Goal: Information Seeking & Learning: Learn about a topic

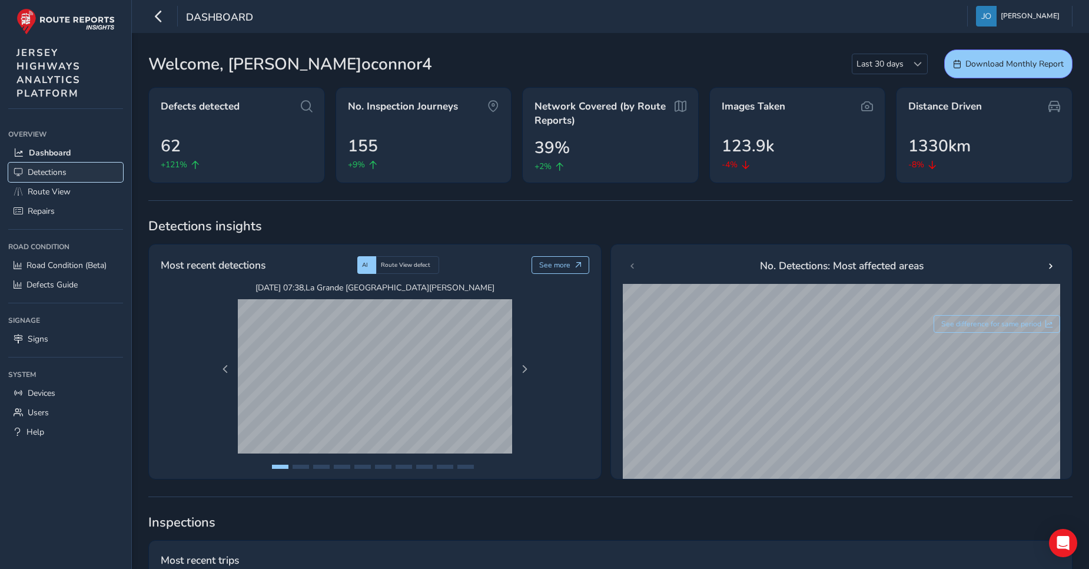
click at [42, 175] on span "Detections" at bounding box center [47, 172] width 39 height 11
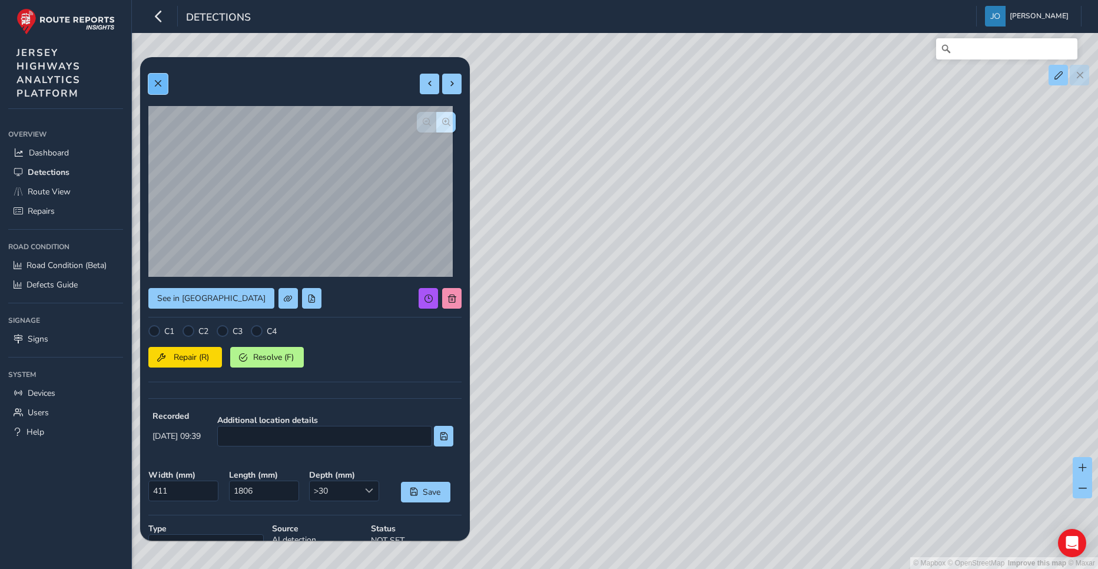
click at [153, 92] on button at bounding box center [157, 84] width 19 height 21
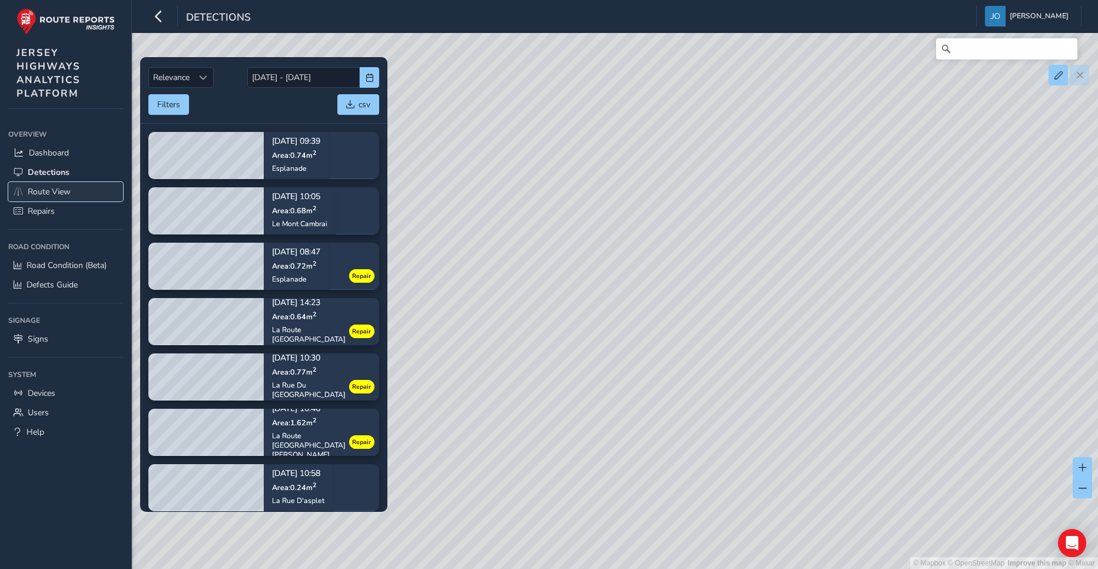
click at [48, 191] on span "Route View" at bounding box center [49, 191] width 43 height 11
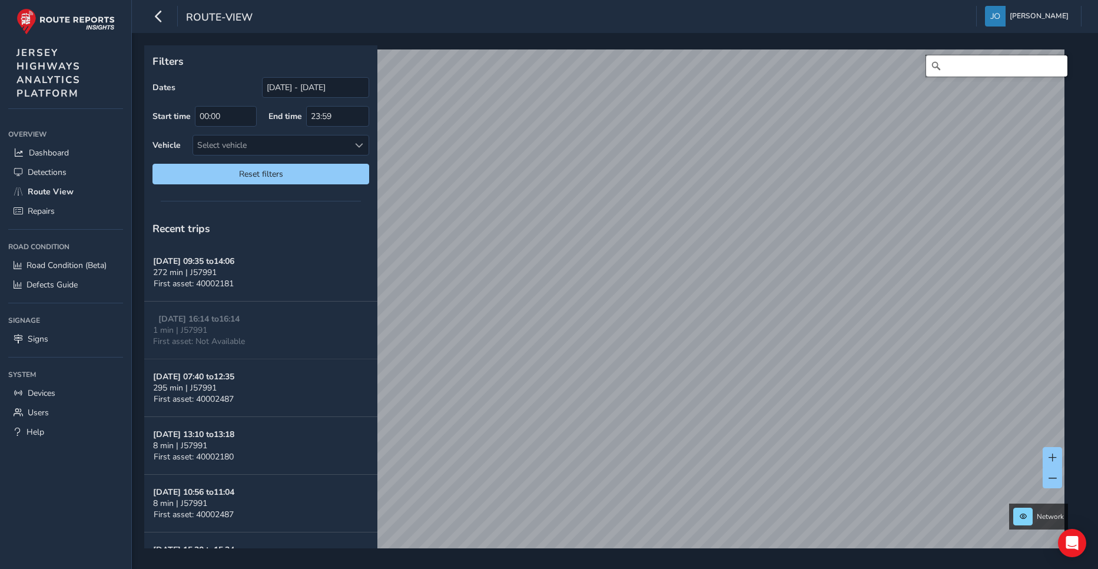
click at [972, 64] on input "Search" at bounding box center [996, 65] width 141 height 21
click at [975, 63] on input "[GEOGRAPHIC_DATA]" at bounding box center [996, 65] width 141 height 21
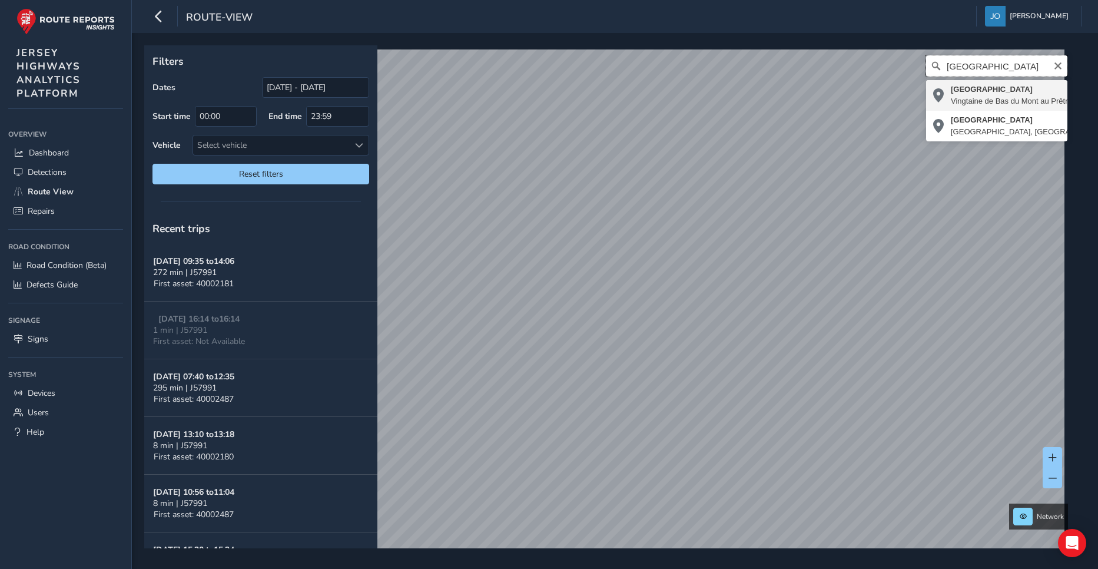
type input "[GEOGRAPHIC_DATA]"
drag, startPoint x: 1030, startPoint y: 101, endPoint x: 1079, endPoint y: 96, distance: 49.1
click at [1079, 96] on div "Filters Dates [DATE] - [DATE] Start time 00:00 End time 23:59 Vehicle Select ve…" at bounding box center [615, 301] width 966 height 536
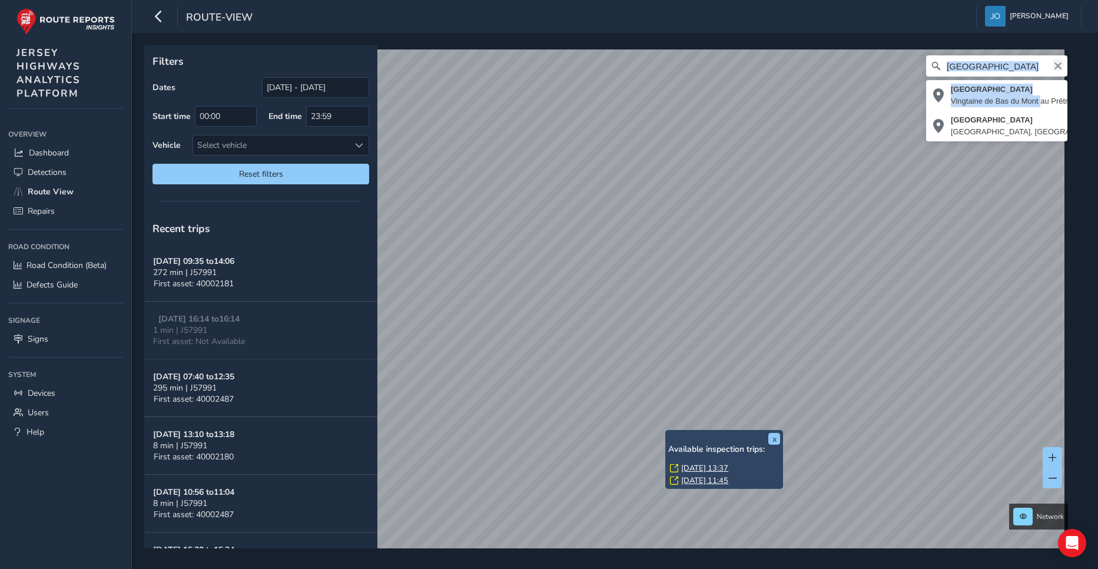
click at [1054, 60] on button "Clear" at bounding box center [1058, 64] width 9 height 11
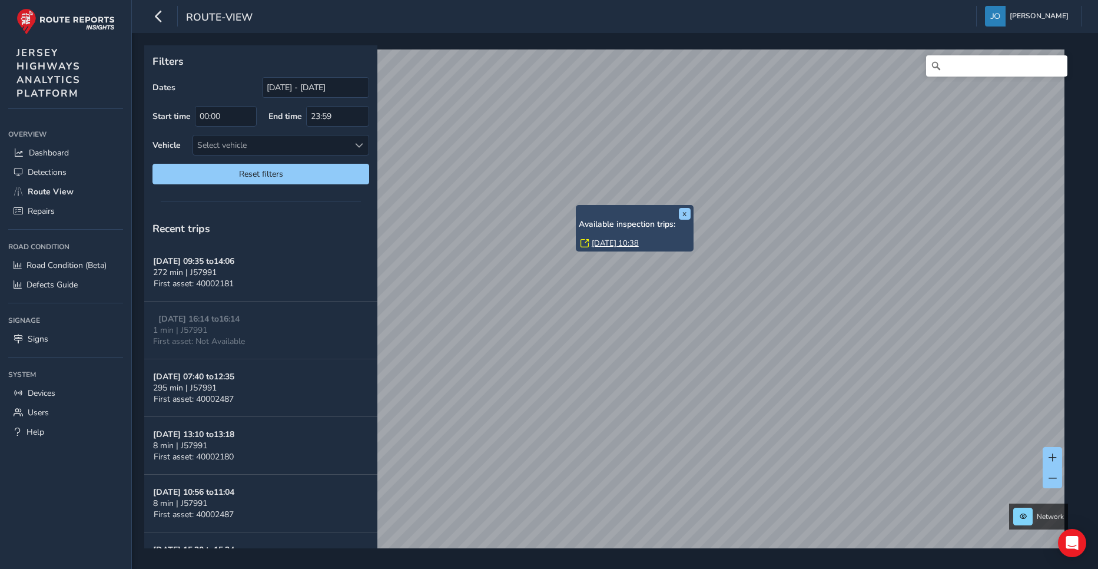
click at [584, 206] on div "x Available inspection trips: [GEOGRAPHIC_DATA][DATE] 10:38" at bounding box center [635, 228] width 118 height 47
click at [606, 241] on link "[DATE] 10:38" at bounding box center [615, 243] width 47 height 11
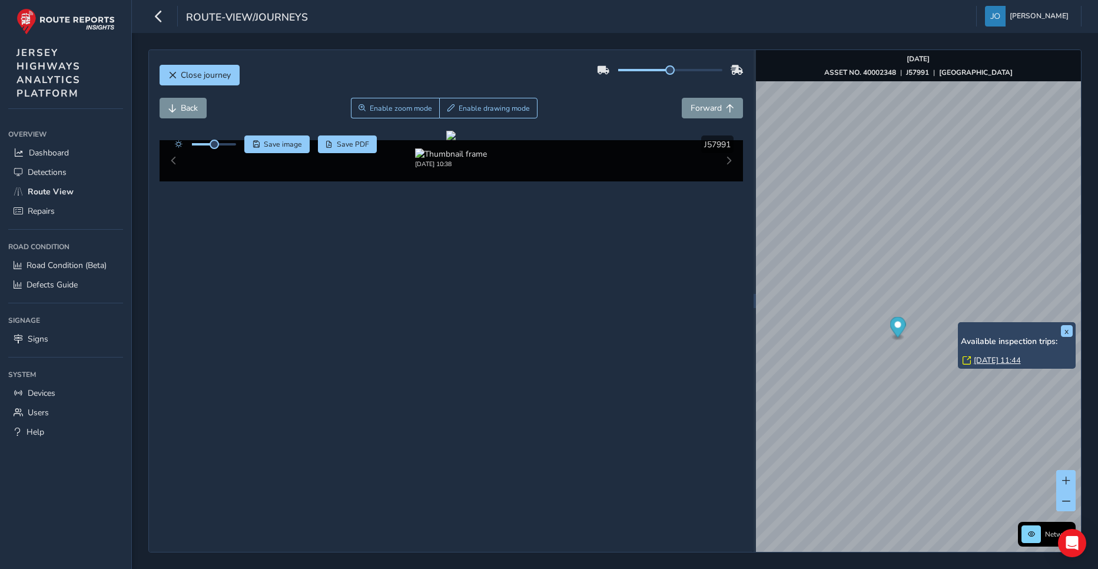
click at [961, 323] on div "x Available inspection trips: [DATE] 11:44" at bounding box center [1017, 345] width 118 height 47
click at [979, 358] on link "[DATE] 11:44" at bounding box center [997, 360] width 47 height 11
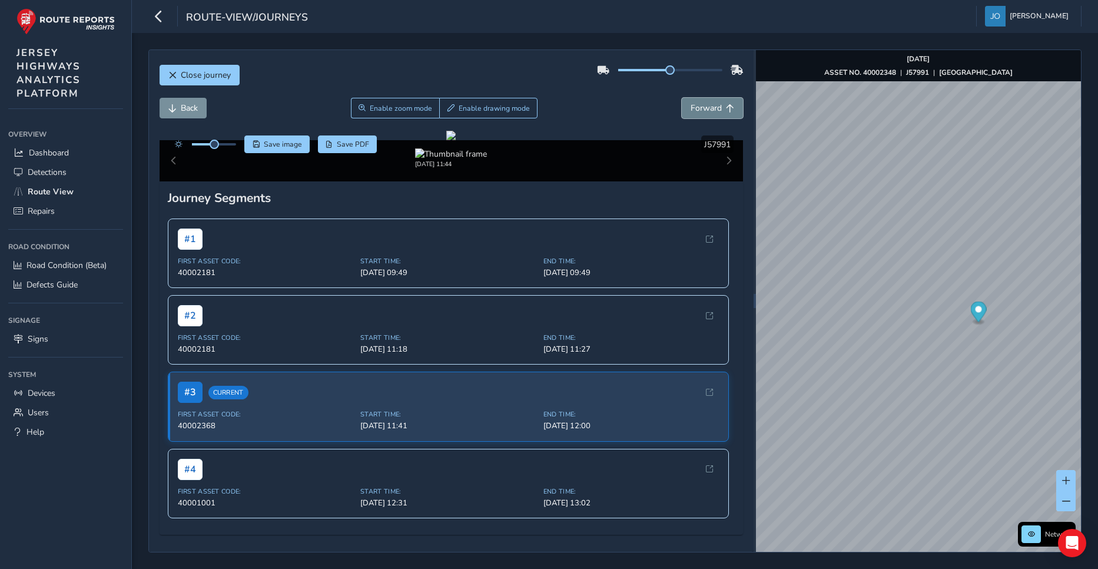
click at [691, 112] on span "Forward" at bounding box center [706, 107] width 31 height 11
drag, startPoint x: 685, startPoint y: 112, endPoint x: 680, endPoint y: 110, distance: 6.1
click at [682, 110] on button "Forward" at bounding box center [712, 108] width 61 height 21
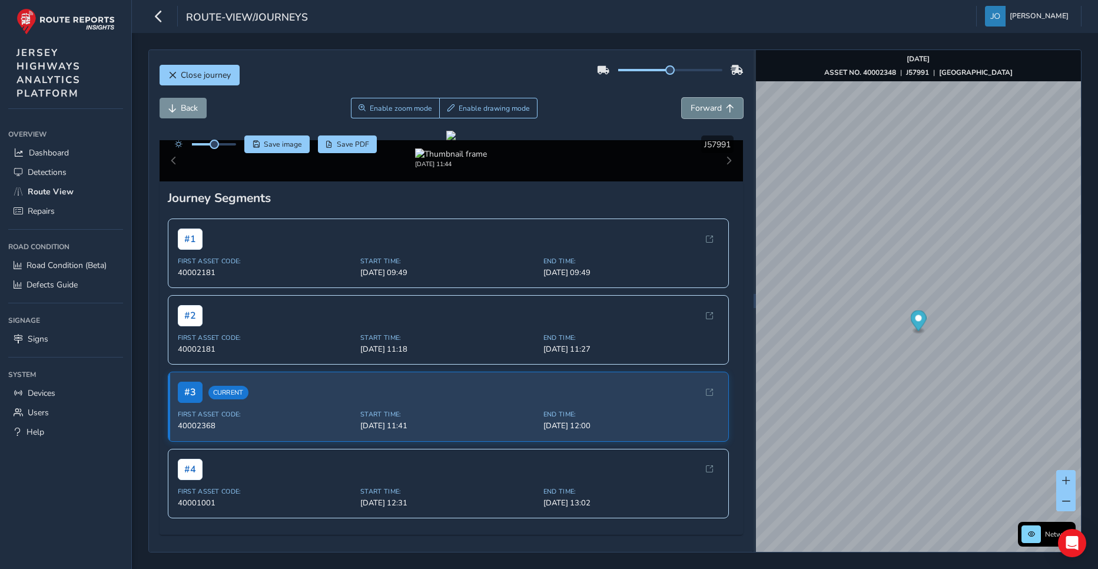
click at [682, 110] on button "Forward" at bounding box center [712, 108] width 61 height 21
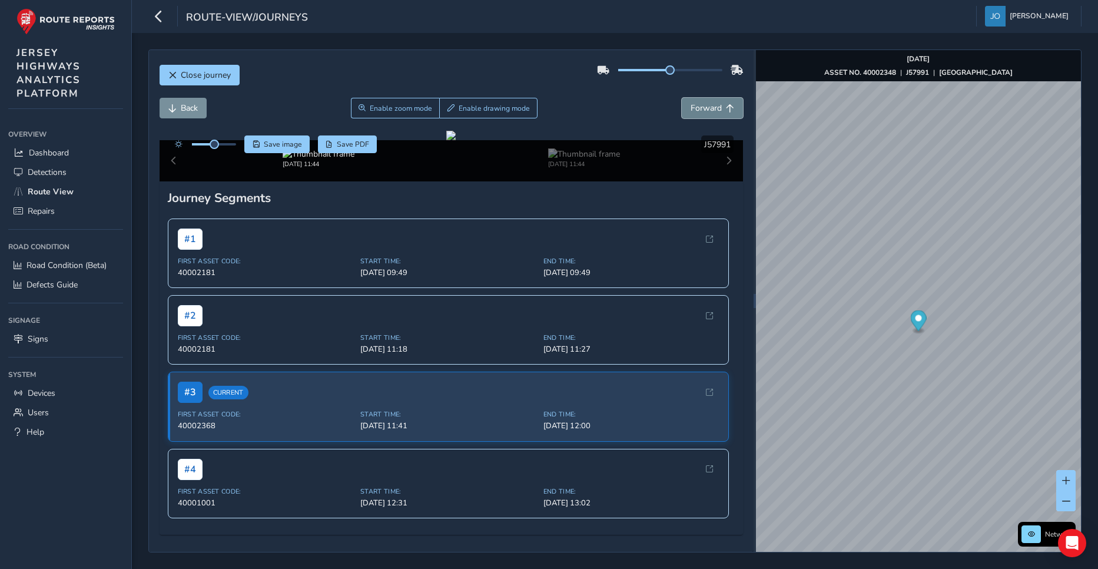
click at [682, 110] on button "Forward" at bounding box center [712, 108] width 61 height 21
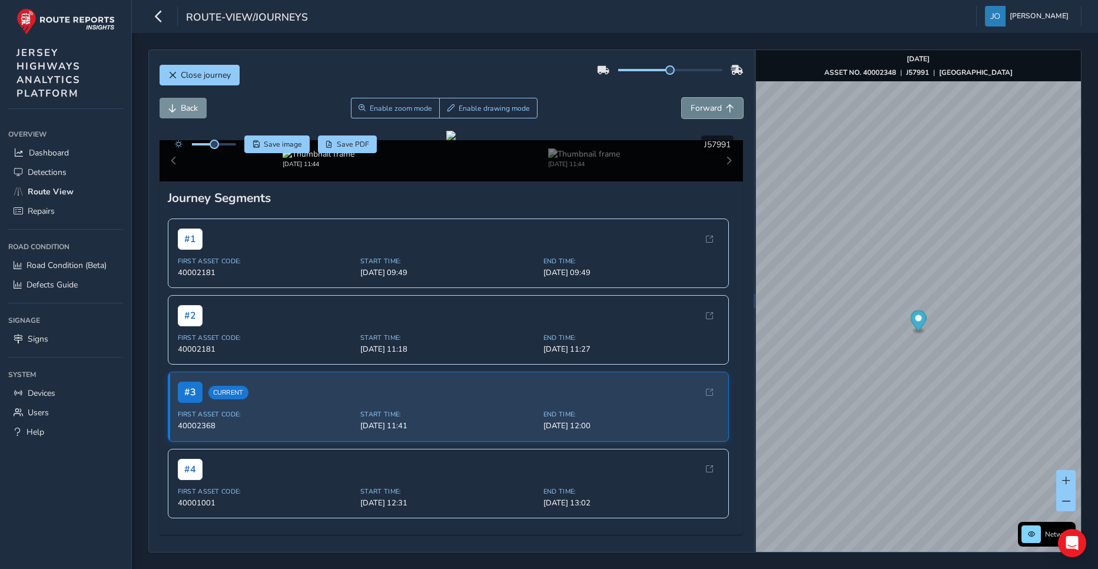
click at [682, 110] on button "Forward" at bounding box center [712, 108] width 61 height 21
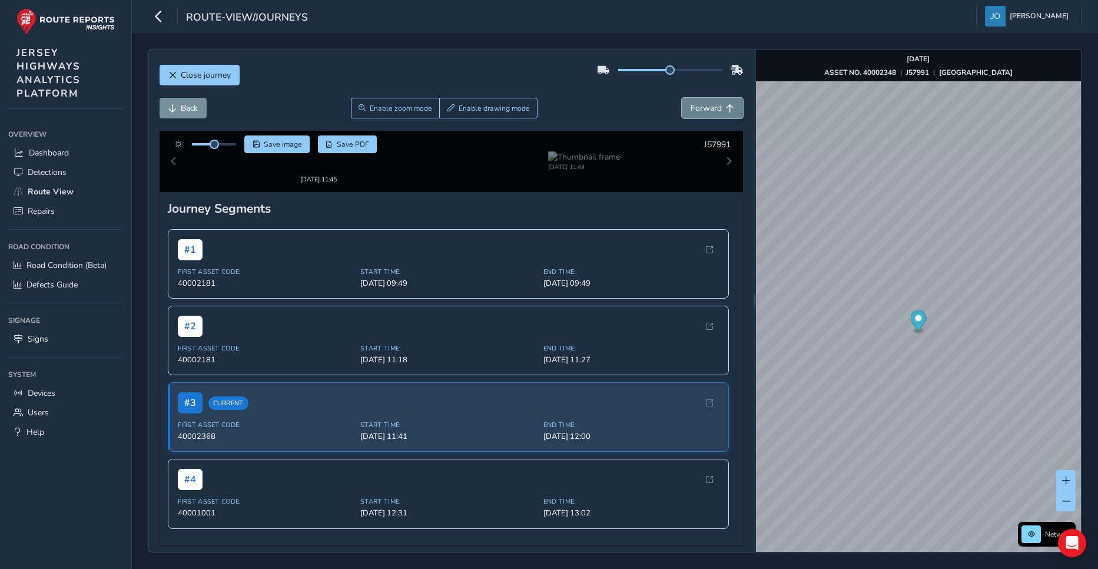
click at [682, 110] on button "Forward" at bounding box center [712, 108] width 61 height 21
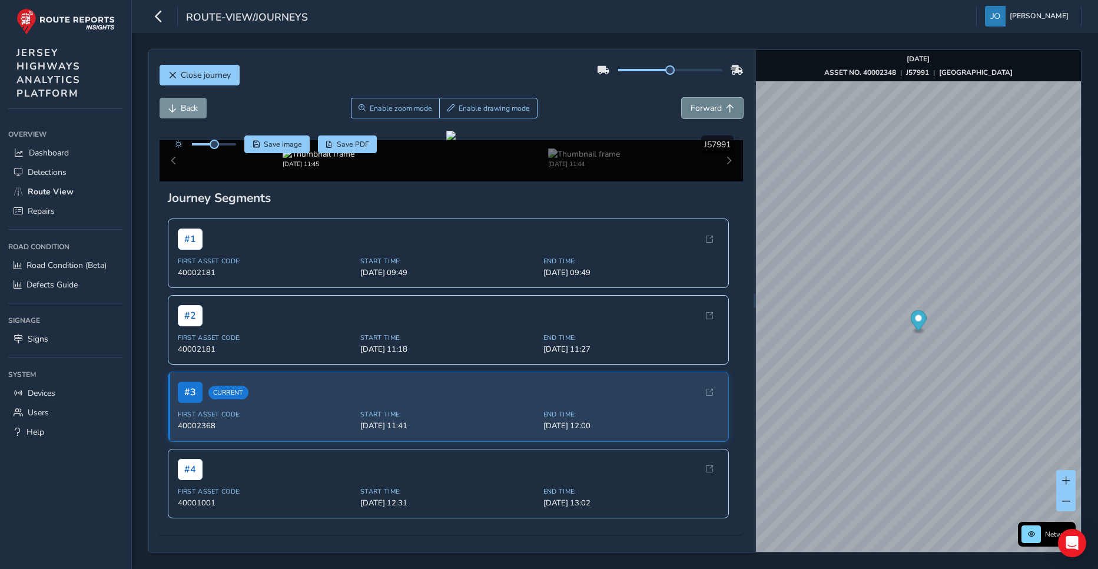
click at [682, 110] on button "Forward" at bounding box center [712, 108] width 61 height 21
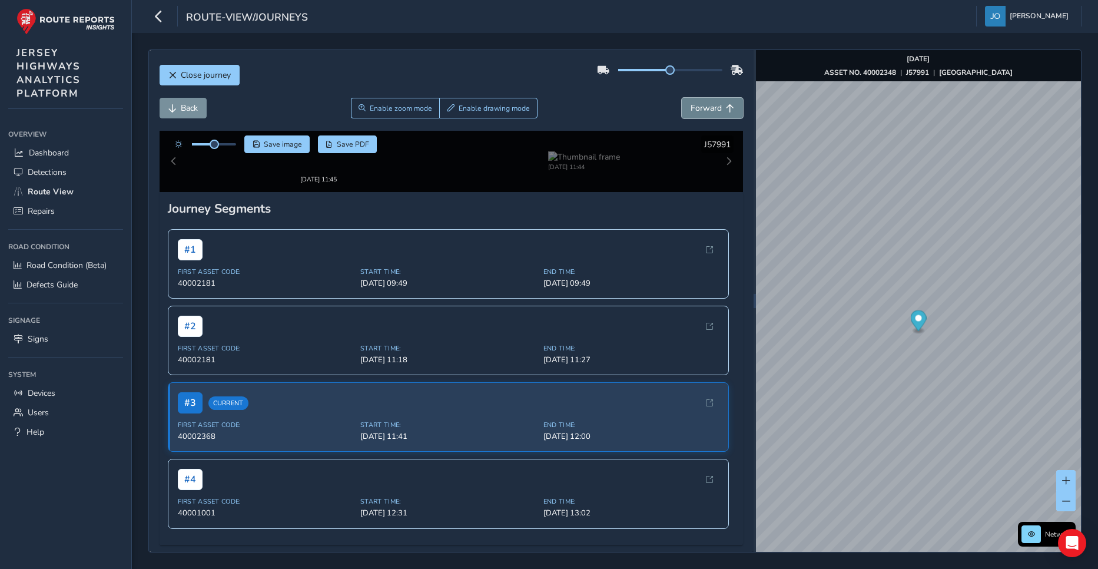
click at [682, 110] on button "Forward" at bounding box center [712, 108] width 61 height 21
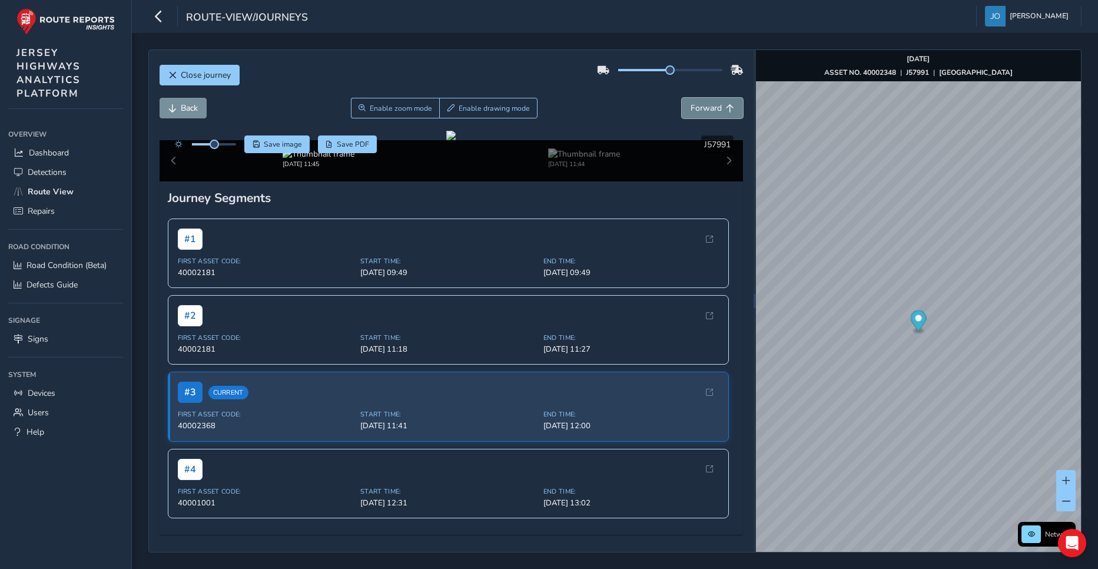
click at [682, 110] on button "Forward" at bounding box center [712, 108] width 61 height 21
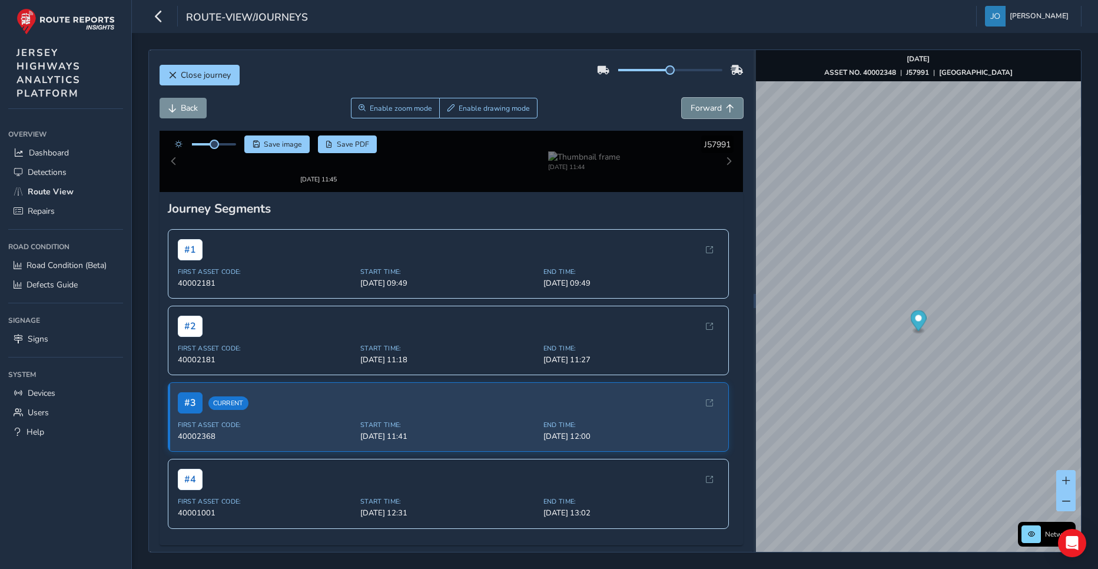
click at [682, 110] on button "Forward" at bounding box center [712, 108] width 61 height 21
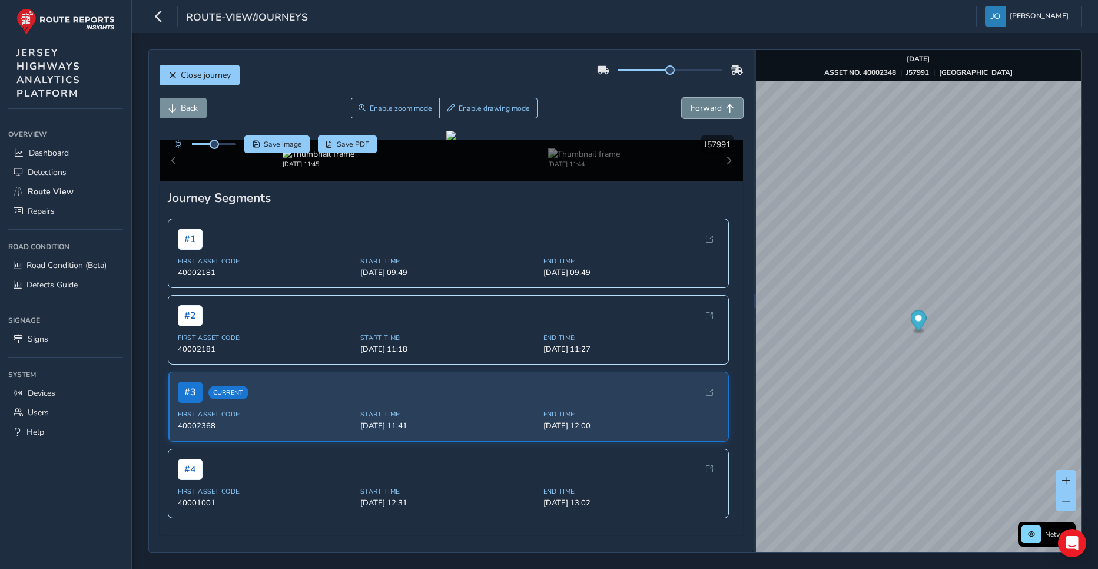
click at [682, 110] on button "Forward" at bounding box center [712, 108] width 61 height 21
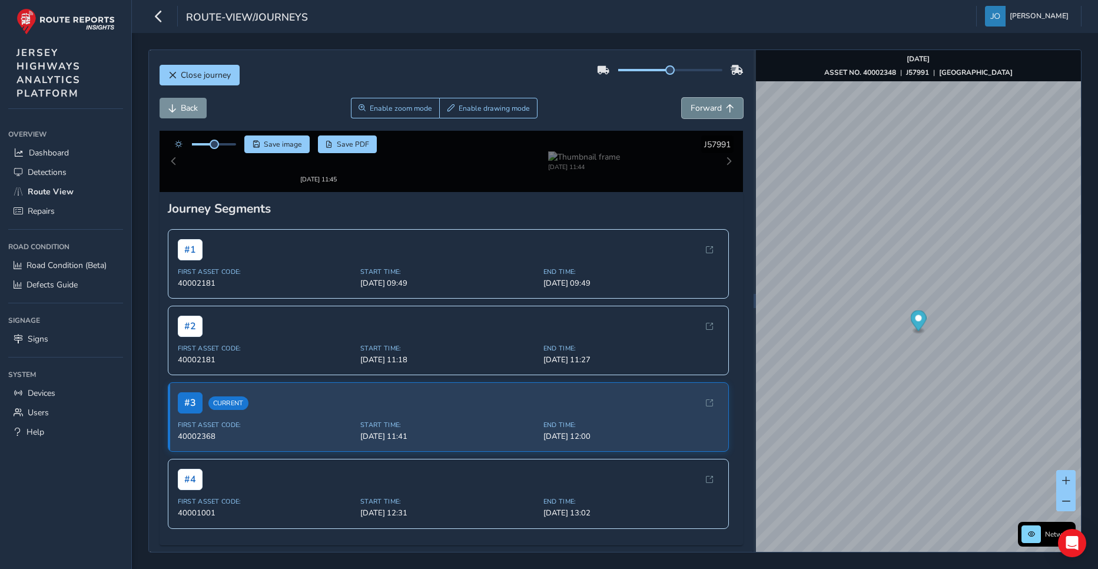
click at [682, 110] on button "Forward" at bounding box center [712, 108] width 61 height 21
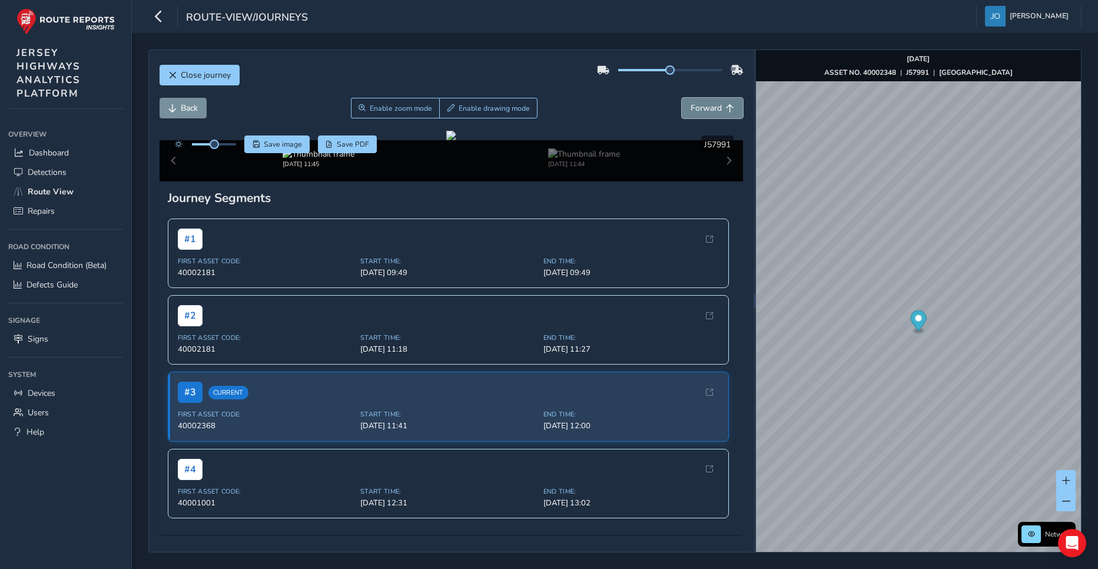
click at [682, 110] on button "Forward" at bounding box center [712, 108] width 61 height 21
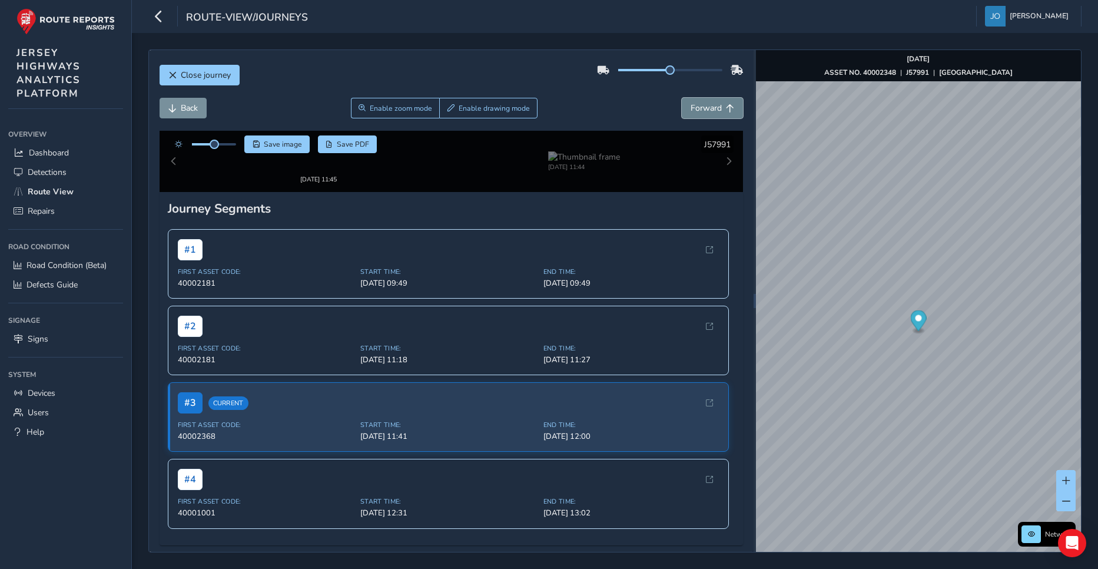
click at [682, 110] on button "Forward" at bounding box center [712, 108] width 61 height 21
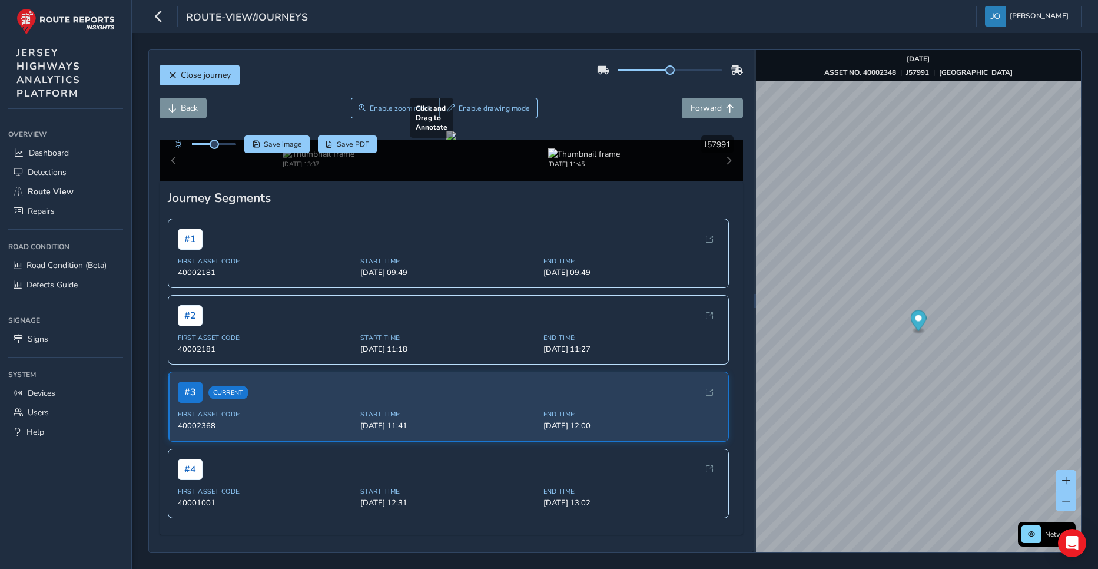
drag, startPoint x: 342, startPoint y: 232, endPoint x: 587, endPoint y: 194, distance: 248.5
click at [456, 140] on div at bounding box center [450, 135] width 9 height 9
drag, startPoint x: 355, startPoint y: 272, endPoint x: 492, endPoint y: 266, distance: 137.3
click at [456, 140] on div at bounding box center [450, 135] width 9 height 9
drag, startPoint x: 546, startPoint y: 188, endPoint x: 581, endPoint y: 196, distance: 35.7
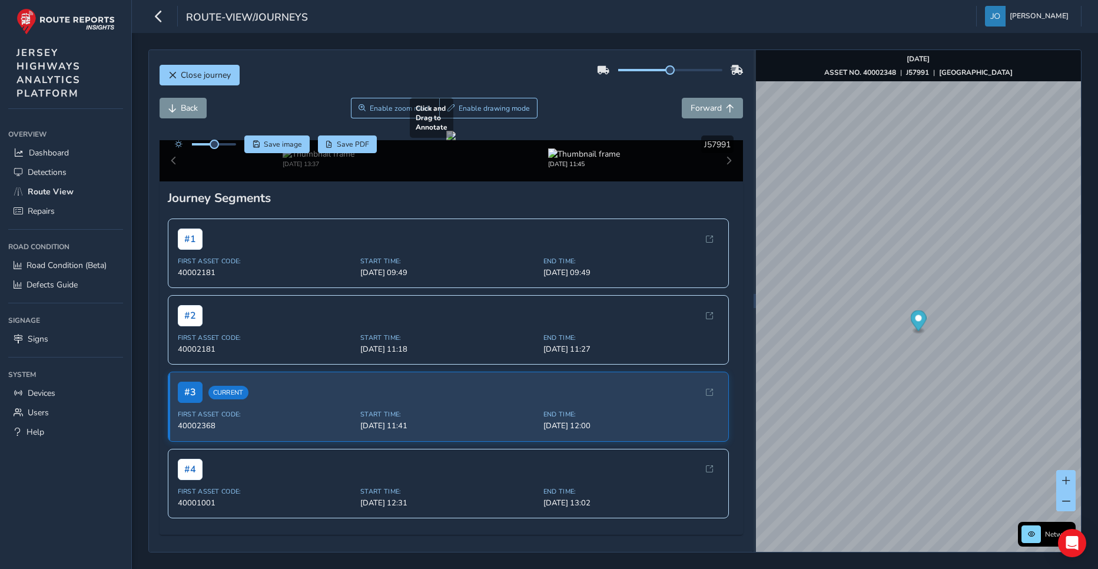
click at [456, 140] on div at bounding box center [450, 135] width 9 height 9
drag, startPoint x: 449, startPoint y: 210, endPoint x: 401, endPoint y: 253, distance: 65.0
click at [446, 140] on div at bounding box center [450, 135] width 9 height 9
drag, startPoint x: 652, startPoint y: 218, endPoint x: 569, endPoint y: 214, distance: 83.2
click at [456, 140] on div at bounding box center [450, 135] width 9 height 9
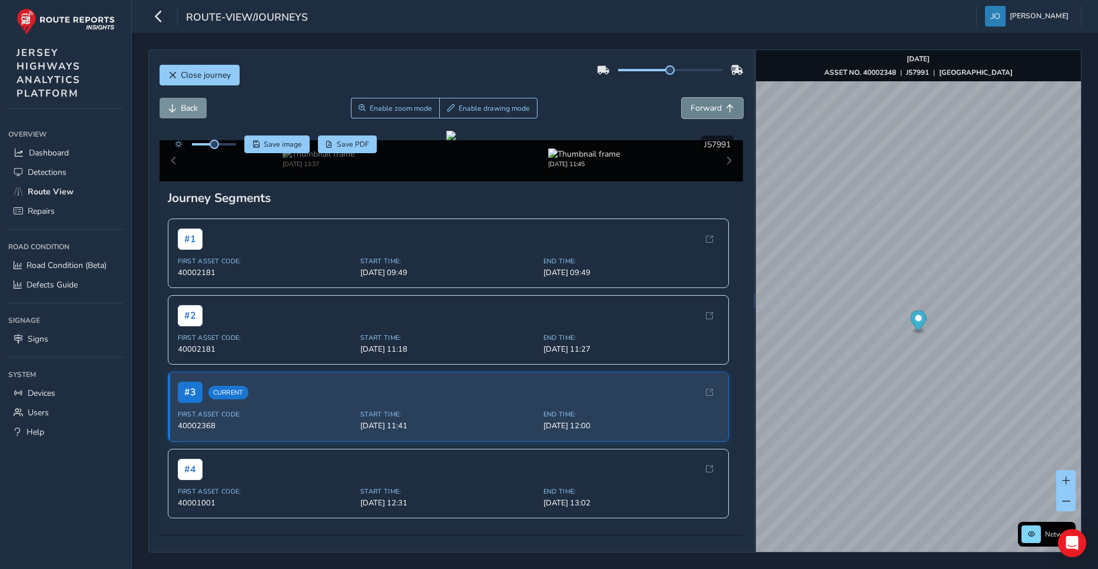
click at [695, 106] on span "Forward" at bounding box center [706, 107] width 31 height 11
drag, startPoint x: 303, startPoint y: 263, endPoint x: 558, endPoint y: 216, distance: 259.9
click at [456, 140] on div at bounding box center [450, 135] width 9 height 9
